Goal: Task Accomplishment & Management: Use online tool/utility

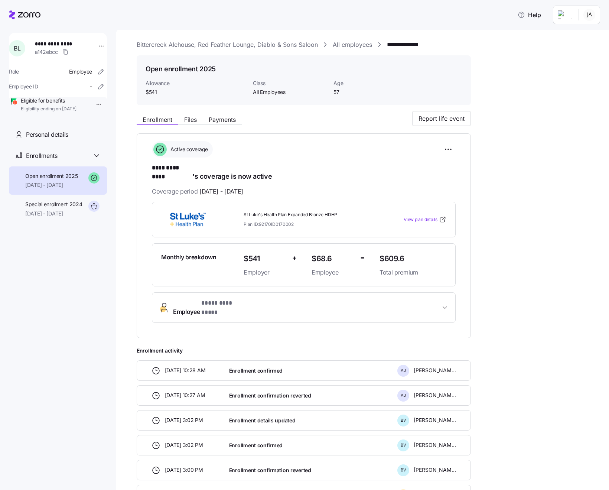
scroll to position [30, 0]
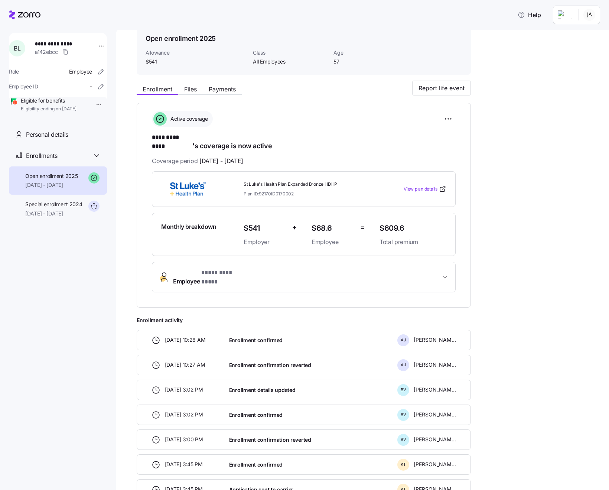
click at [23, 11] on icon at bounding box center [25, 14] width 32 height 9
click at [11, 14] on icon at bounding box center [12, 14] width 6 height 9
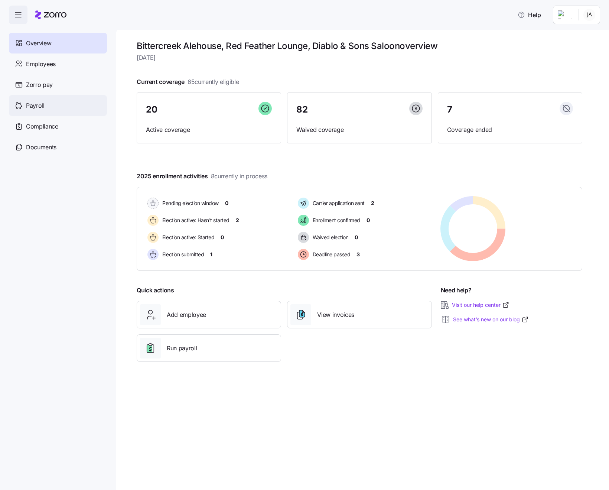
click at [27, 108] on span "Payroll" at bounding box center [35, 105] width 19 height 9
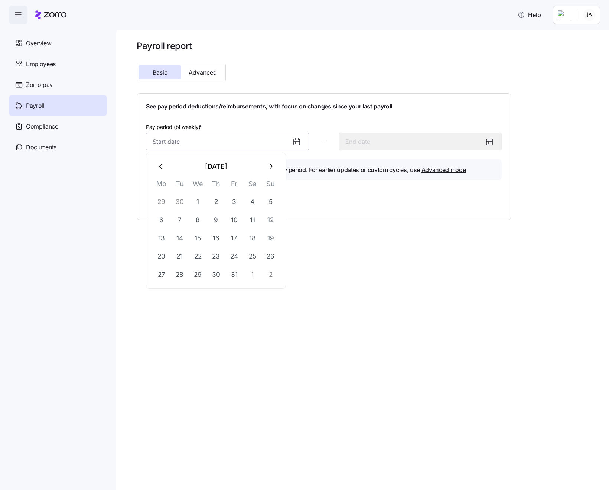
click at [290, 140] on input "Pay period (bi weekly) *" at bounding box center [227, 142] width 163 height 18
click at [199, 204] on button "1" at bounding box center [198, 202] width 18 height 18
type input "[DATE]"
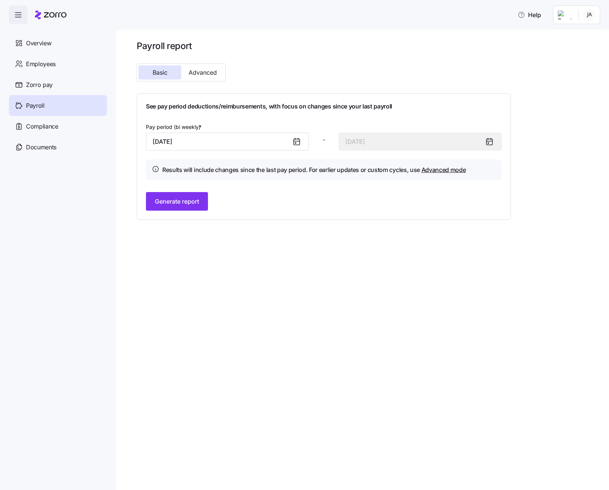
click at [298, 142] on icon at bounding box center [296, 141] width 9 height 9
click at [168, 200] on span "Generate report" at bounding box center [177, 201] width 44 height 9
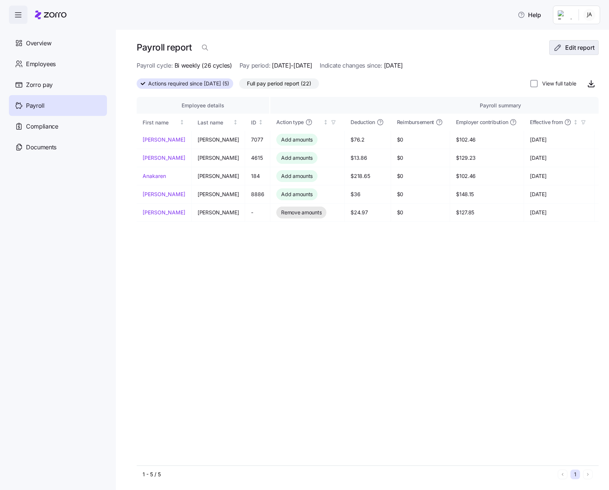
click at [558, 48] on icon "button" at bounding box center [558, 47] width 9 height 9
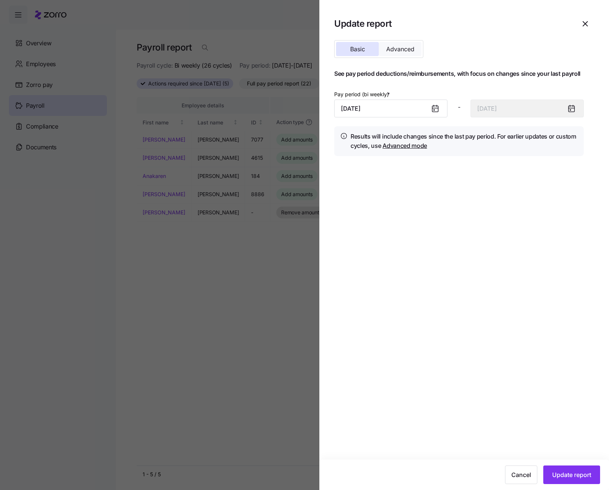
click at [399, 46] on span "Advanced" at bounding box center [400, 49] width 28 height 6
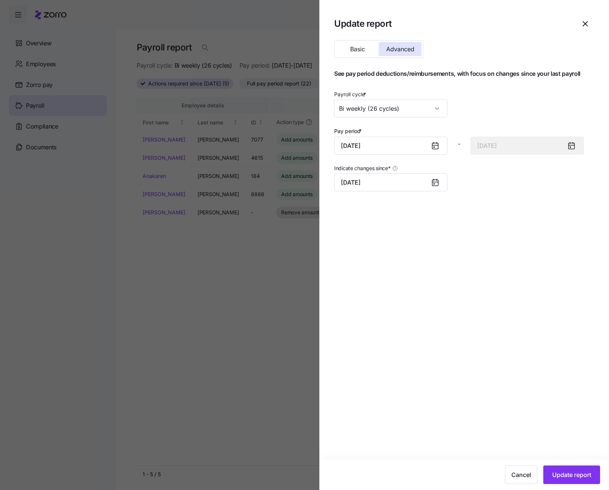
click at [435, 146] on icon at bounding box center [435, 146] width 6 height 6
click at [411, 148] on input "[DATE]" at bounding box center [390, 146] width 113 height 18
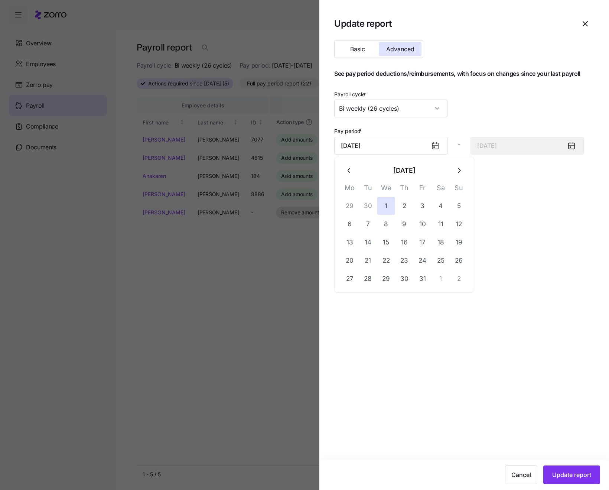
click at [351, 205] on button "29" at bounding box center [350, 206] width 18 height 18
type input "[DATE]"
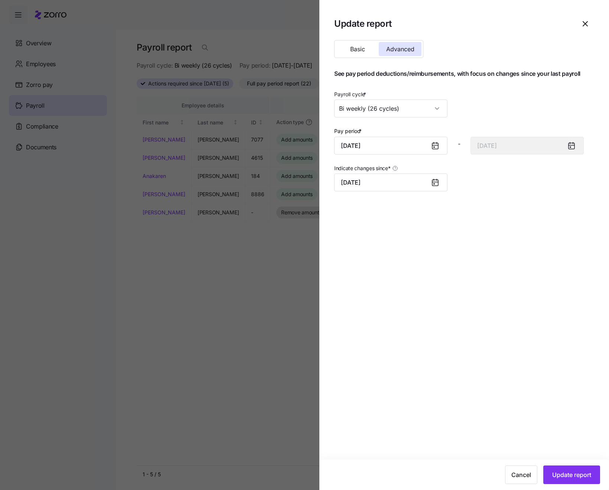
click at [431, 132] on div "Pay period * [DATE]" at bounding box center [390, 140] width 113 height 28
click at [441, 187] on div at bounding box center [438, 182] width 18 height 17
click at [430, 184] on div at bounding box center [438, 182] width 18 height 17
click at [379, 183] on input "[DATE]" at bounding box center [390, 183] width 113 height 18
click at [394, 186] on input "[DATE]" at bounding box center [390, 183] width 113 height 18
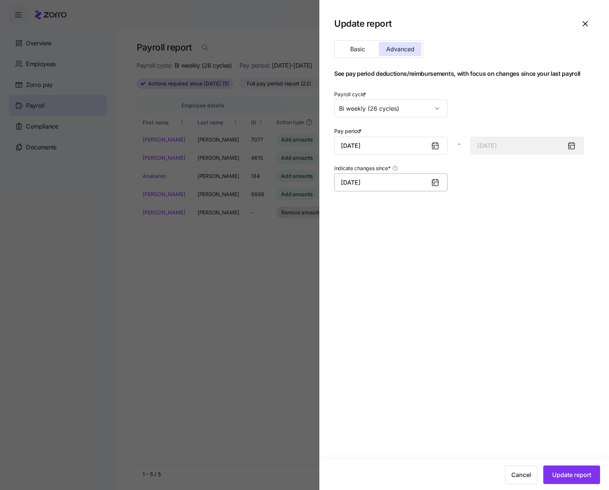
click at [428, 184] on input "[DATE]" at bounding box center [390, 183] width 113 height 18
click at [433, 147] on icon at bounding box center [435, 146] width 6 height 6
click at [379, 146] on input "[DATE]" at bounding box center [390, 146] width 113 height 18
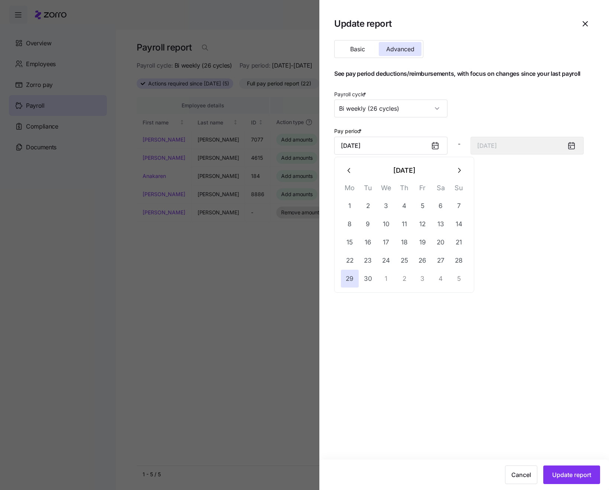
click at [386, 279] on button "1" at bounding box center [386, 279] width 18 height 18
type input "[DATE]"
click at [571, 145] on icon at bounding box center [572, 146] width 6 height 6
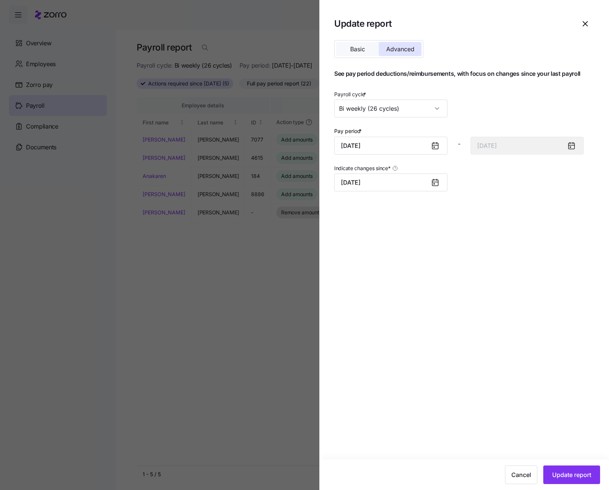
click at [360, 50] on span "Basic" at bounding box center [357, 49] width 15 height 6
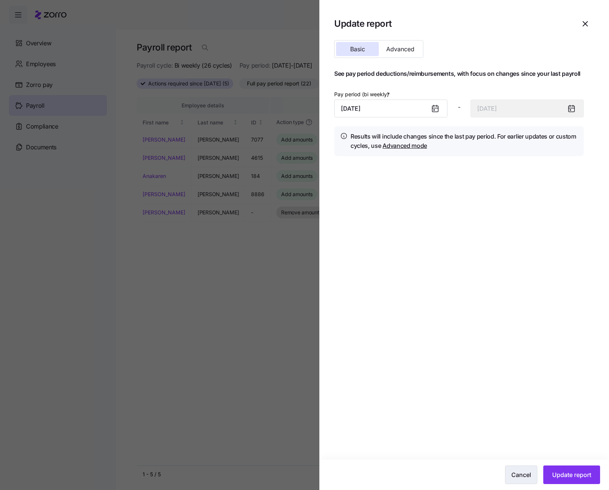
click at [518, 476] on span "Cancel" at bounding box center [522, 474] width 20 height 9
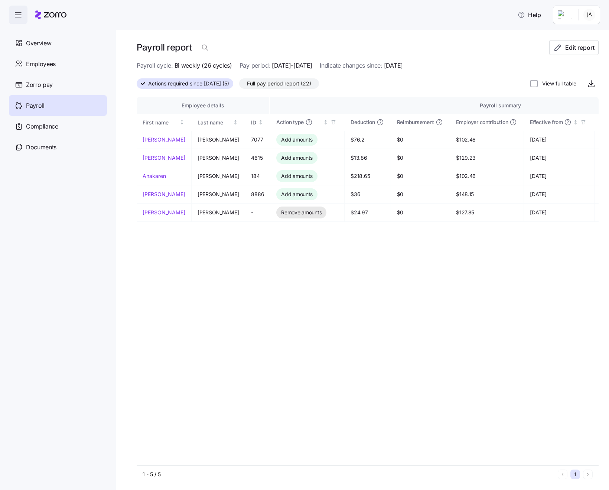
click at [40, 103] on span "Payroll" at bounding box center [35, 105] width 19 height 9
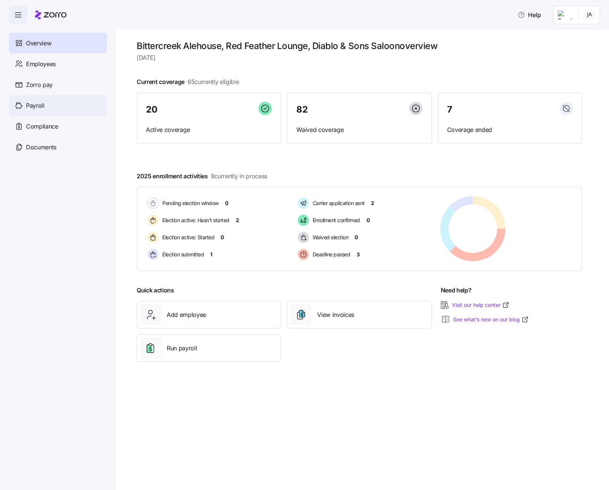
click at [26, 108] on span "Payroll" at bounding box center [35, 105] width 19 height 9
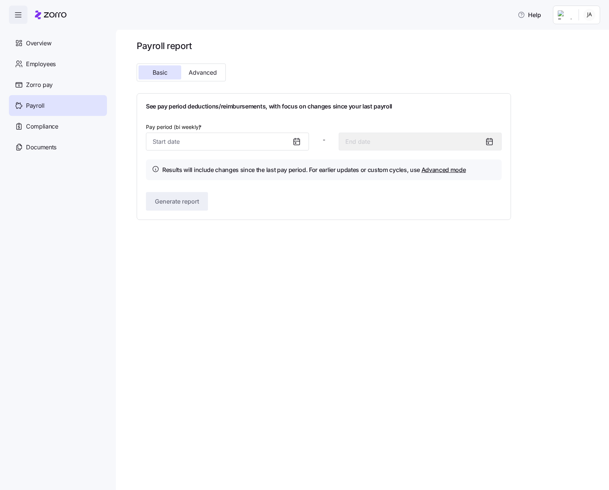
click at [295, 143] on icon at bounding box center [296, 141] width 9 height 9
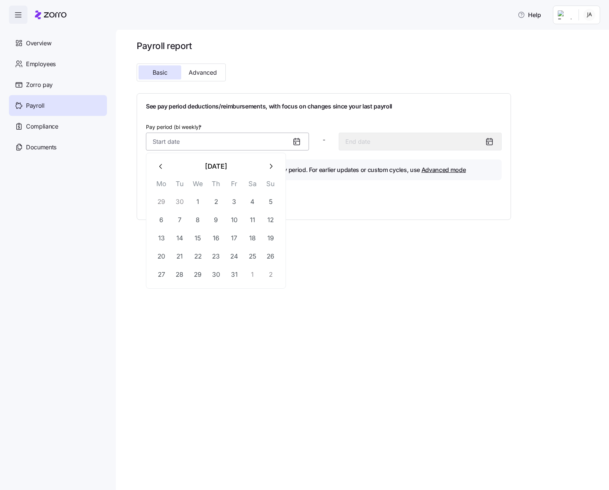
click at [219, 137] on input "Pay period (bi weekly) *" at bounding box center [227, 142] width 163 height 18
click at [162, 202] on button "29" at bounding box center [162, 202] width 18 height 18
type input "[DATE]"
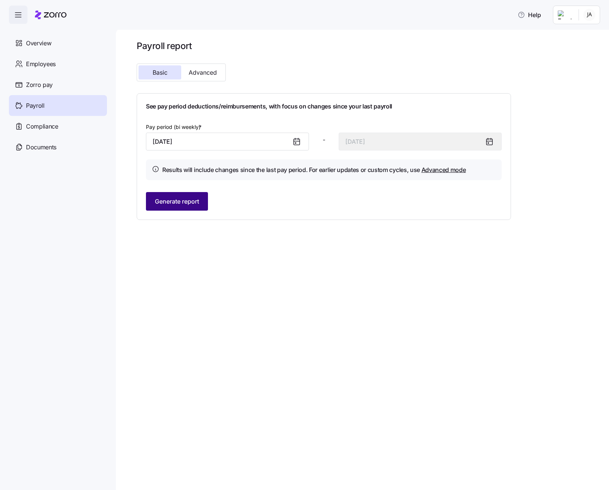
click at [162, 204] on span "Generate report" at bounding box center [177, 201] width 44 height 9
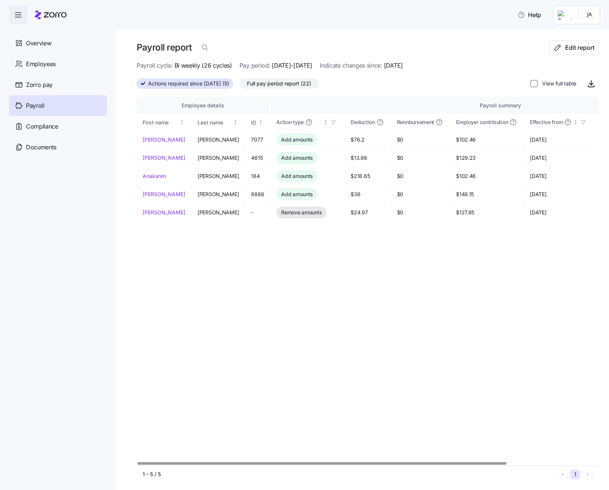
click at [305, 85] on span "Full pay period report (22)" at bounding box center [279, 84] width 64 height 10
click at [239, 85] on input "Full pay period report (22)" at bounding box center [239, 85] width 0 height 0
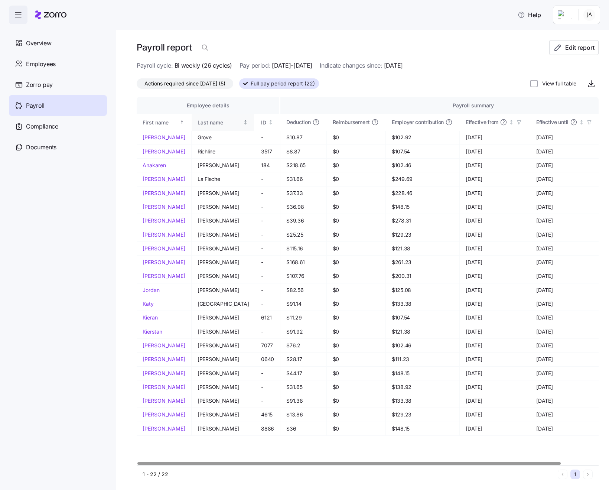
click at [200, 123] on div "Last name" at bounding box center [220, 123] width 44 height 8
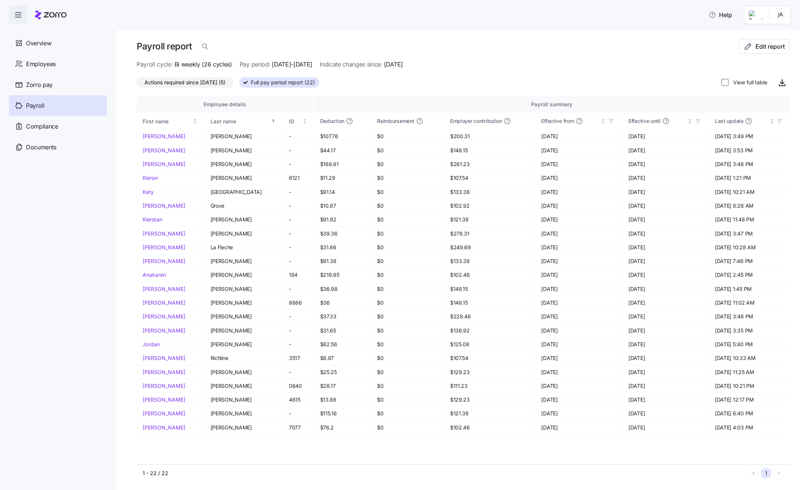
click at [217, 82] on span "Actions required since [DATE] (5)" at bounding box center [185, 83] width 81 height 10
click at [137, 84] on input "Actions required since [DATE] (5)" at bounding box center [137, 84] width 0 height 0
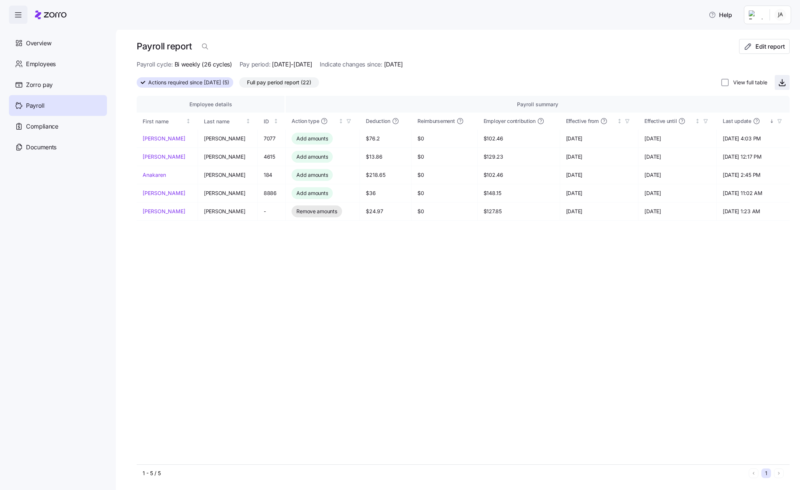
click at [609, 83] on icon "button" at bounding box center [783, 83] width 4 height 2
click at [298, 84] on span "Full pay period report (22)" at bounding box center [279, 83] width 64 height 10
click at [239, 84] on input "Full pay period report (22)" at bounding box center [239, 84] width 0 height 0
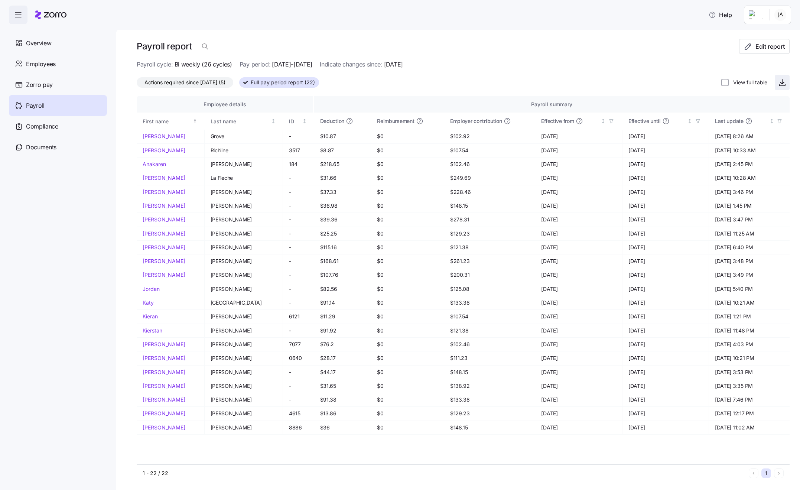
click at [609, 83] on icon "button" at bounding box center [782, 82] width 9 height 9
click at [213, 121] on div "Last name" at bounding box center [240, 121] width 59 height 8
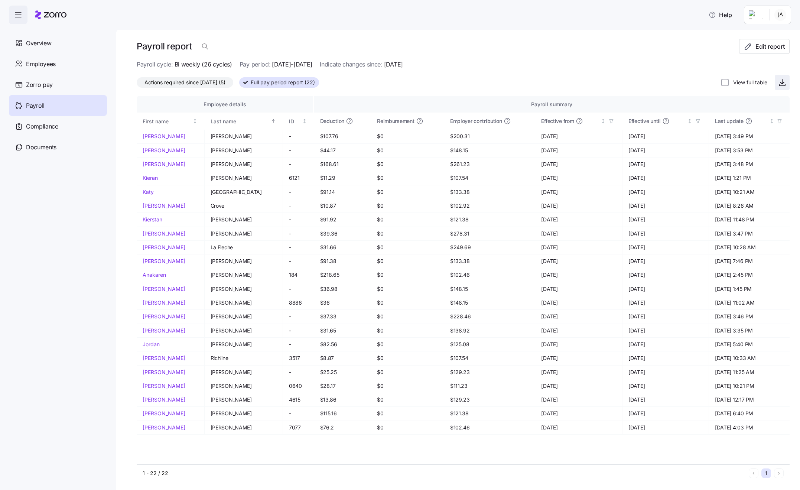
click at [609, 84] on icon "button" at bounding box center [782, 82] width 9 height 9
